Goal: Navigation & Orientation: Find specific page/section

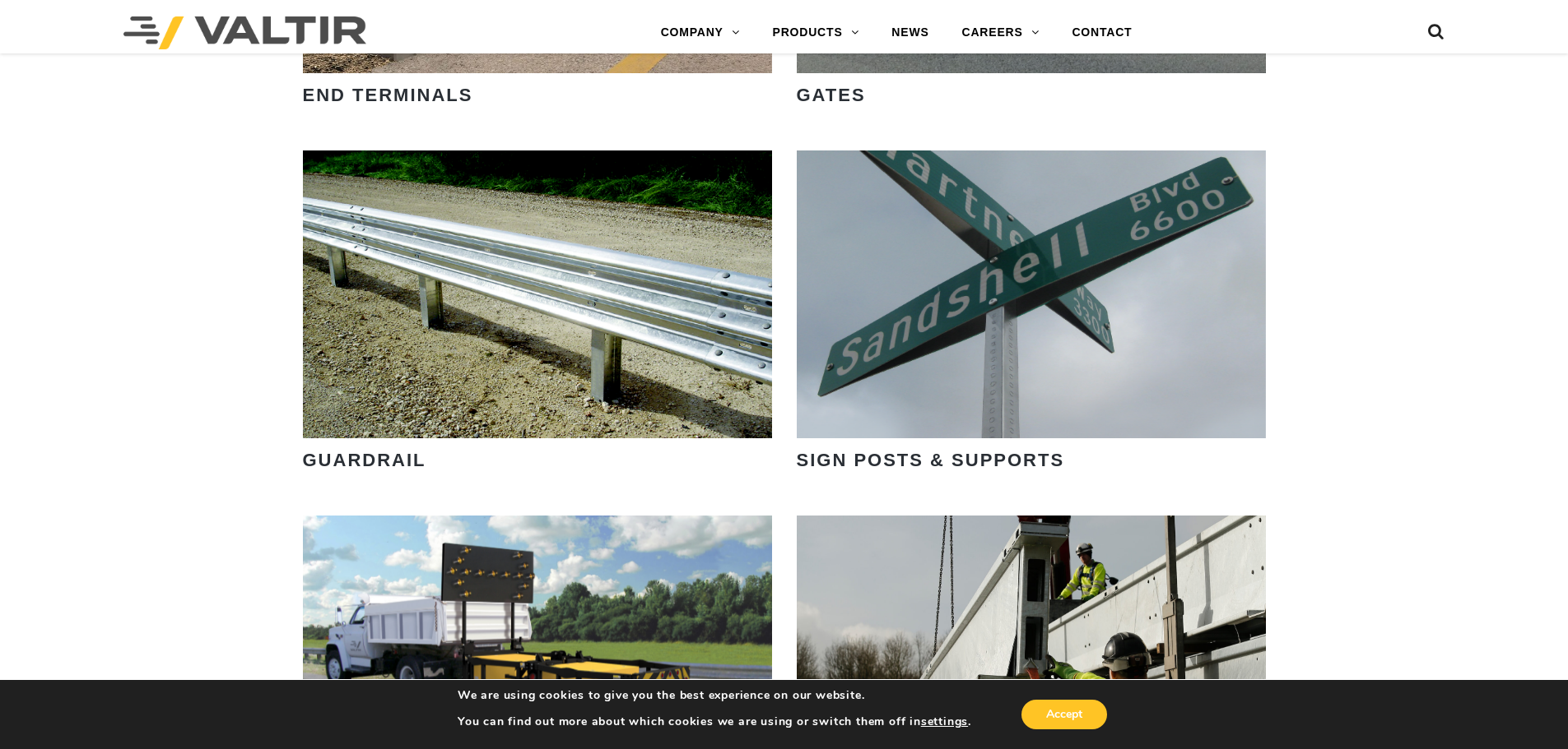
scroll to position [2056, 0]
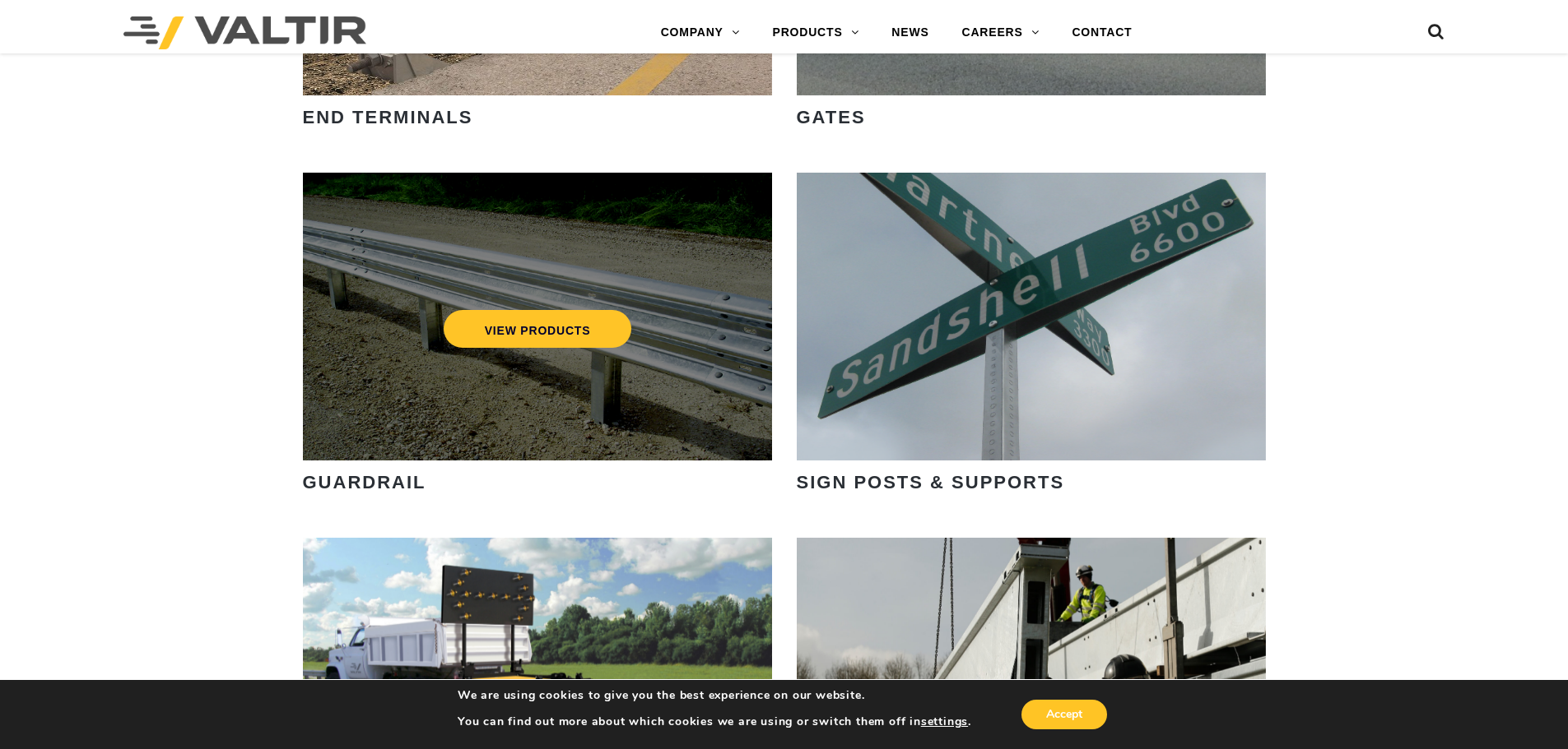
click at [540, 373] on div "VIEW PRODUCTS" at bounding box center [538, 316] width 469 height 288
click at [556, 346] on link "VIEW PRODUCTS" at bounding box center [537, 328] width 188 height 38
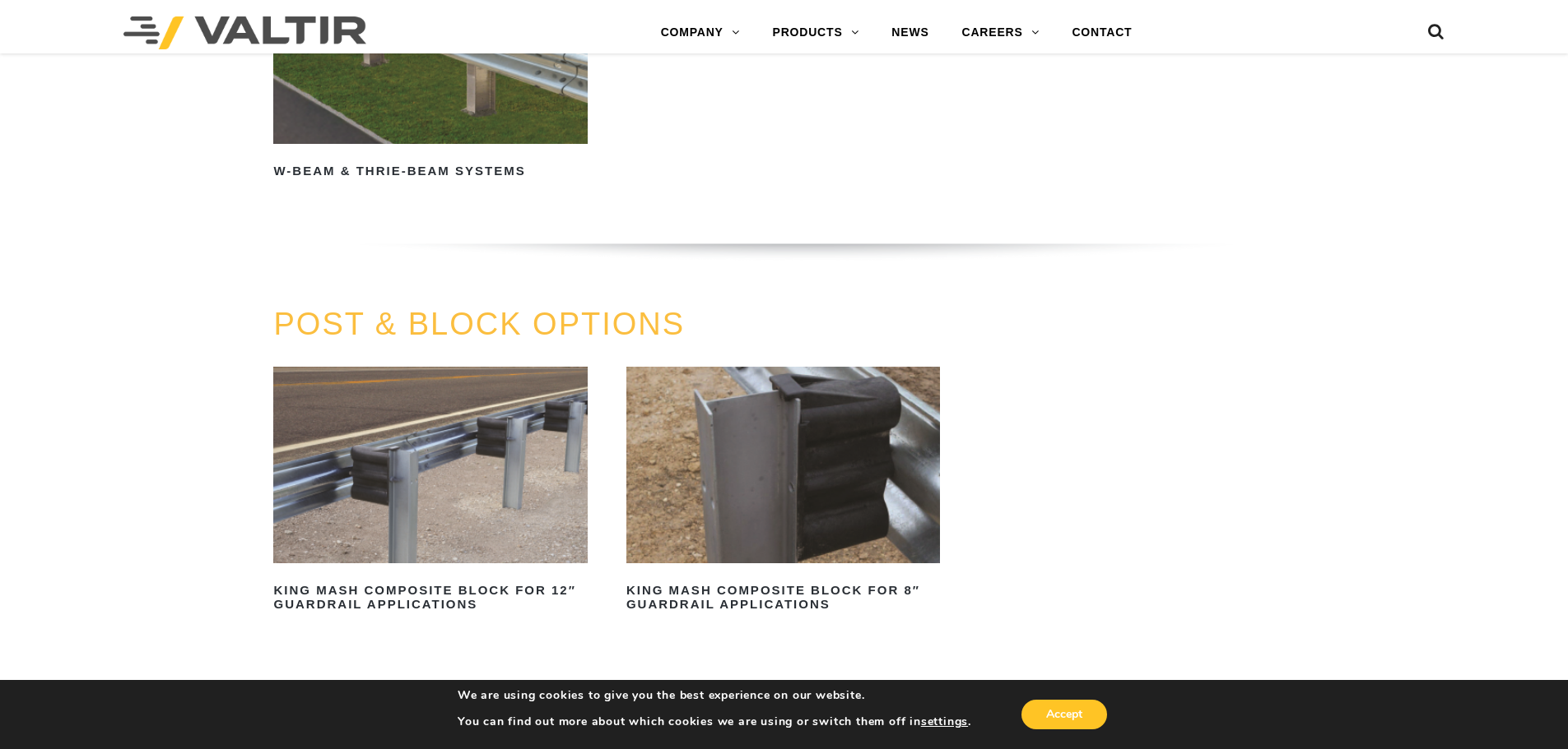
scroll to position [1645, 0]
